Goal: Information Seeking & Learning: Find specific page/section

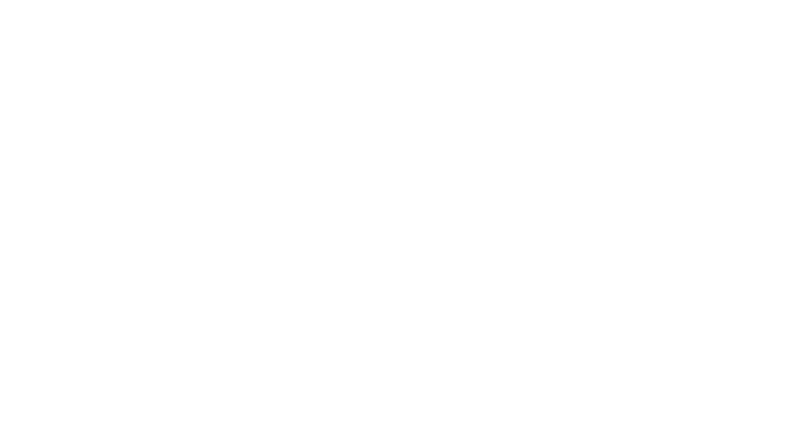
select select "******"
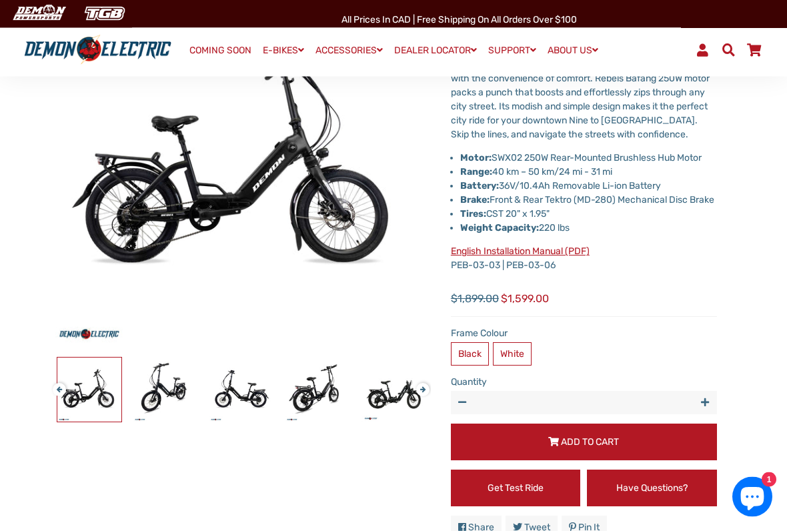
scroll to position [174, 0]
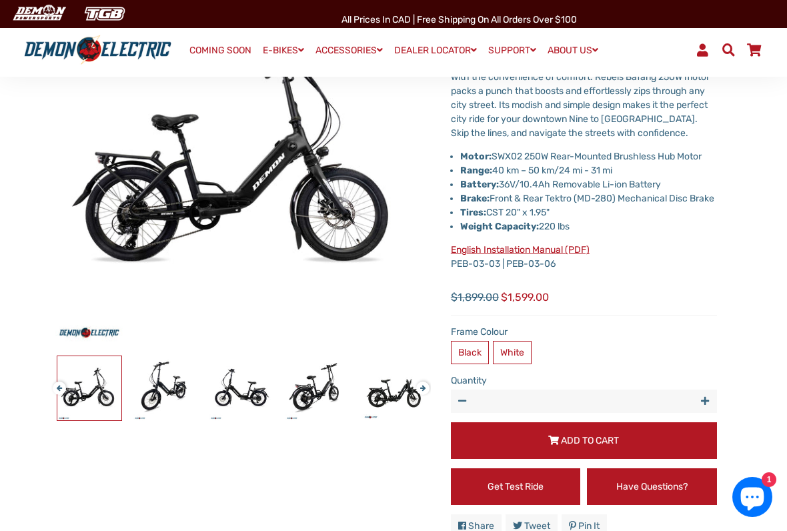
click at [513, 363] on label "White" at bounding box center [512, 352] width 39 height 23
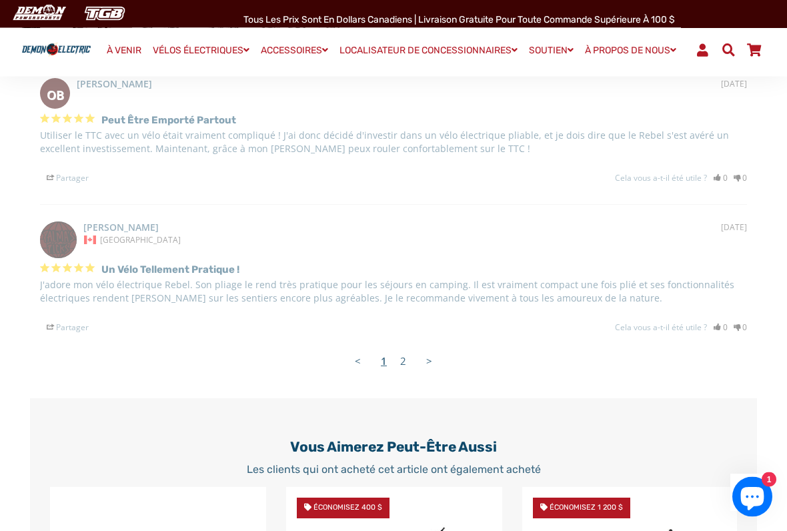
scroll to position [2787, 0]
click at [405, 354] on font "2" at bounding box center [403, 360] width 6 height 13
click at [433, 357] on link ">" at bounding box center [428, 360] width 19 height 27
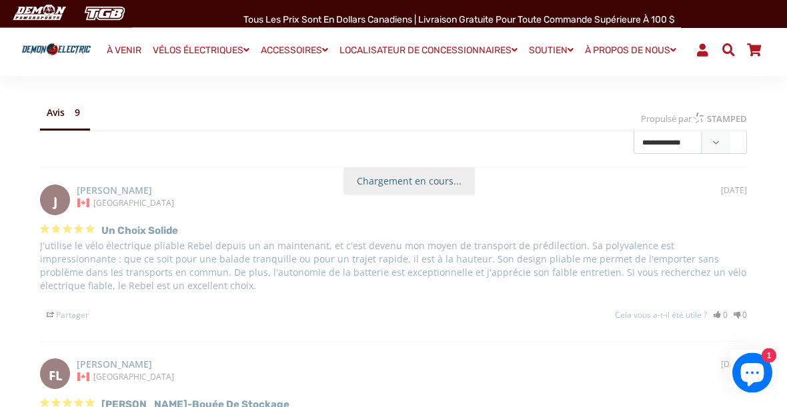
scroll to position [2172, 0]
click at [643, 45] on font "À PROPOS DE NOUS" at bounding box center [627, 50] width 85 height 11
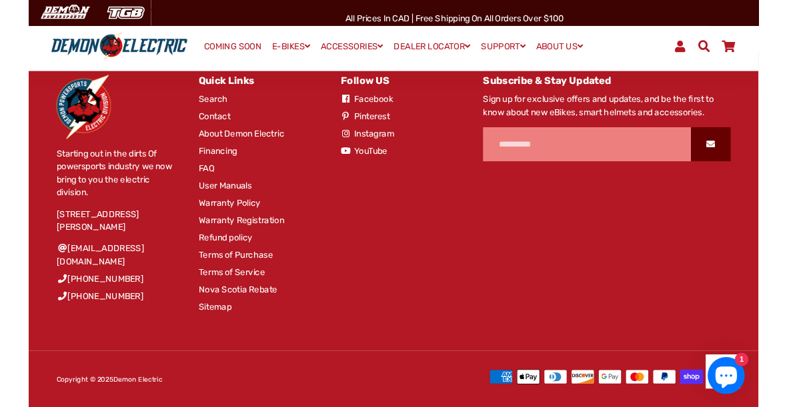
scroll to position [849, 0]
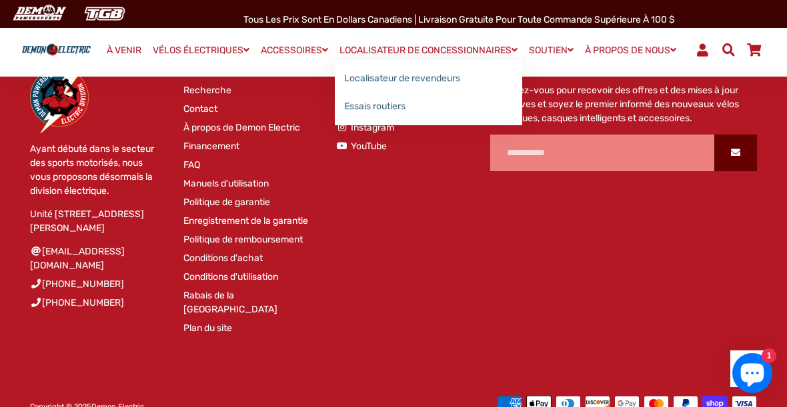
click at [432, 78] on font "Localisateur de revendeurs" at bounding box center [402, 78] width 116 height 11
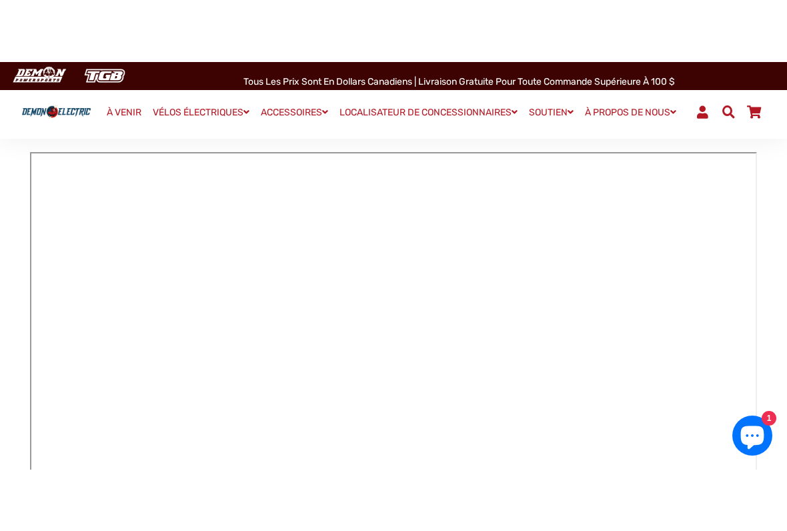
scroll to position [165, 0]
